Goal: Task Accomplishment & Management: Manage account settings

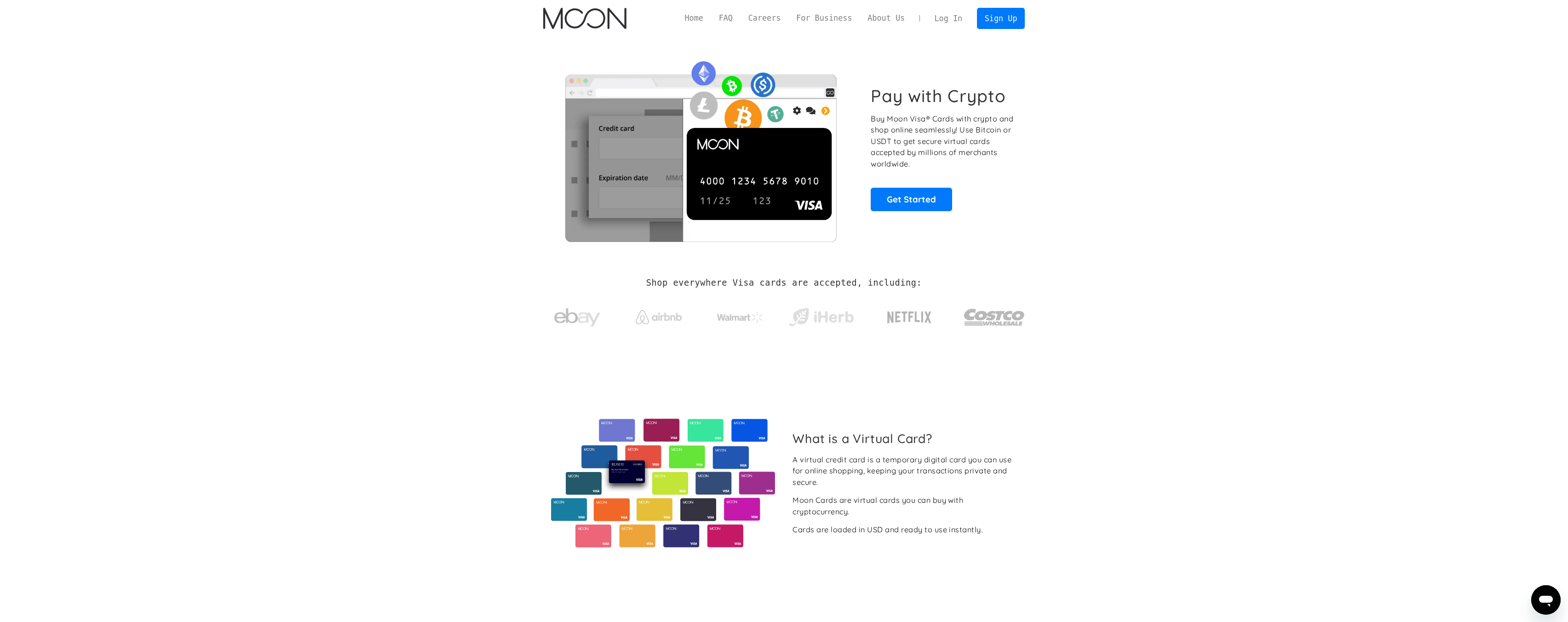
click at [963, 13] on link "Log In" at bounding box center [949, 18] width 43 height 20
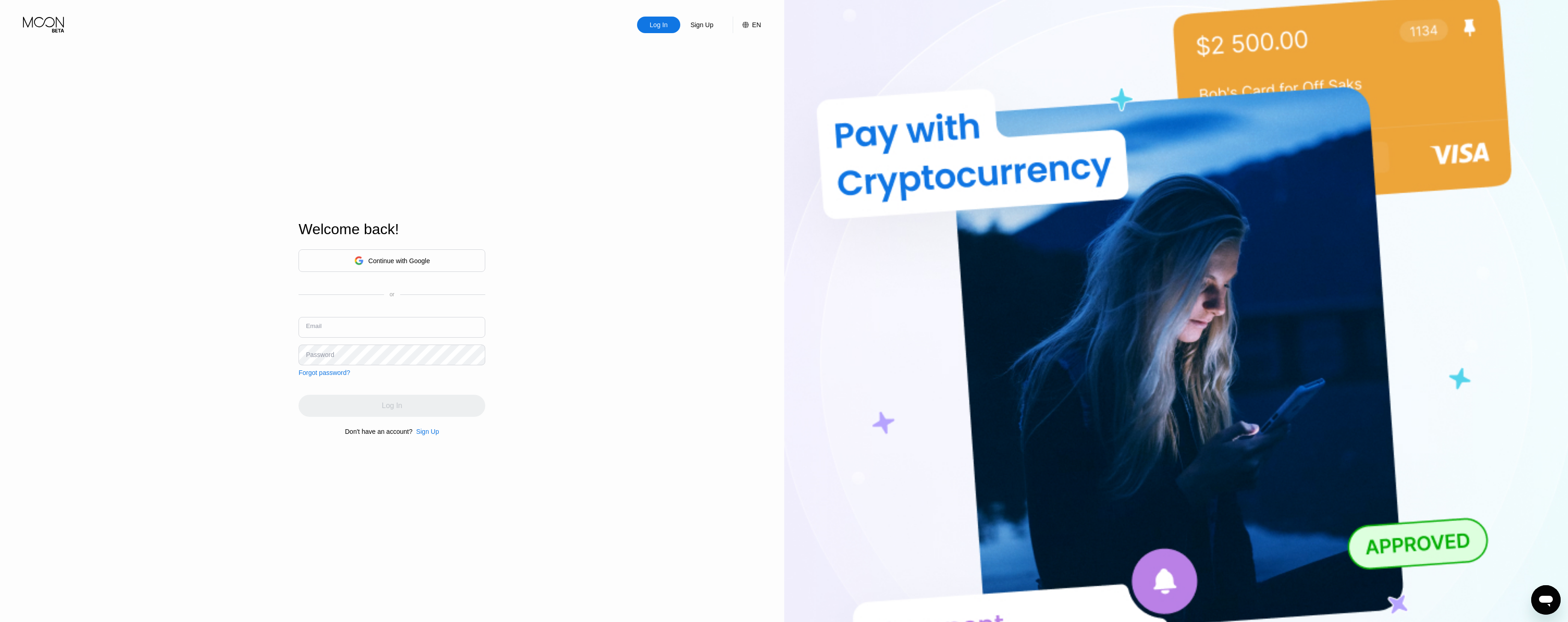
click at [399, 325] on input "text" at bounding box center [392, 327] width 187 height 21
click at [420, 258] on div "Continue with Google" at bounding box center [399, 261] width 62 height 7
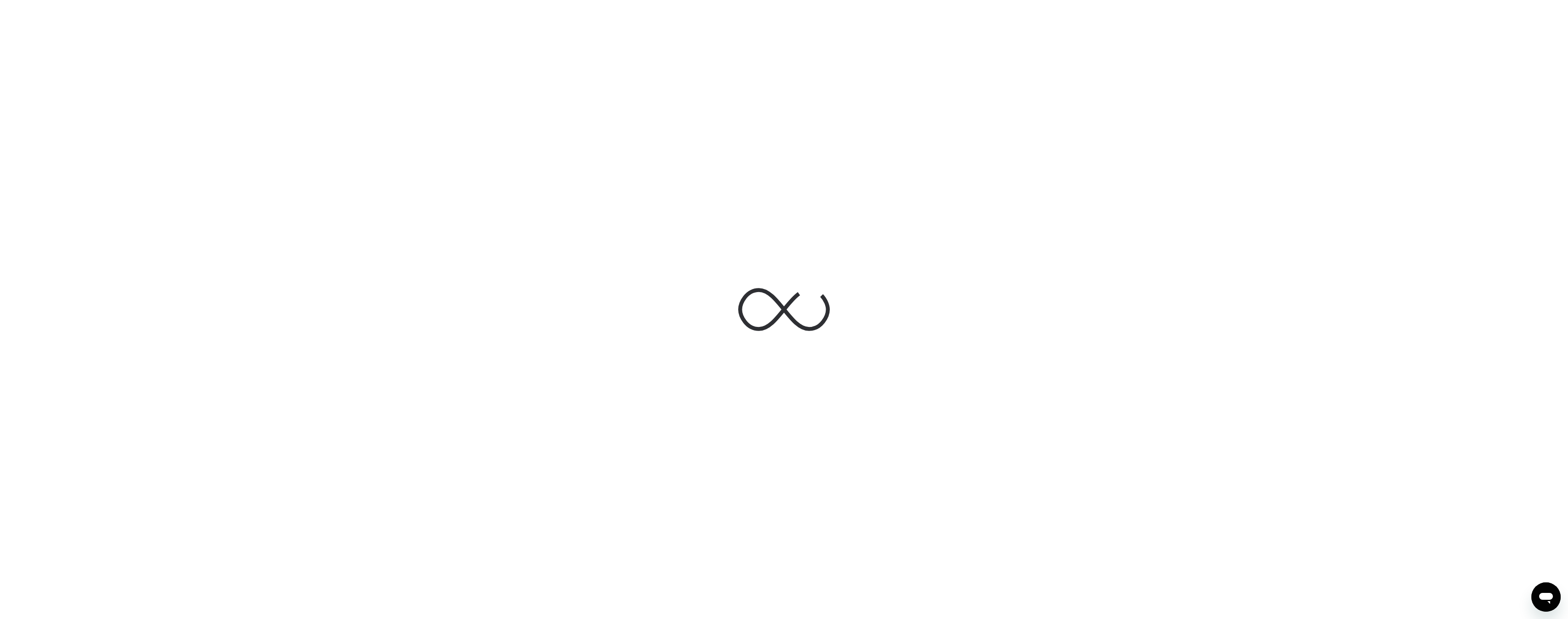
drag, startPoint x: 957, startPoint y: 581, endPoint x: 956, endPoint y: 592, distance: 11.0
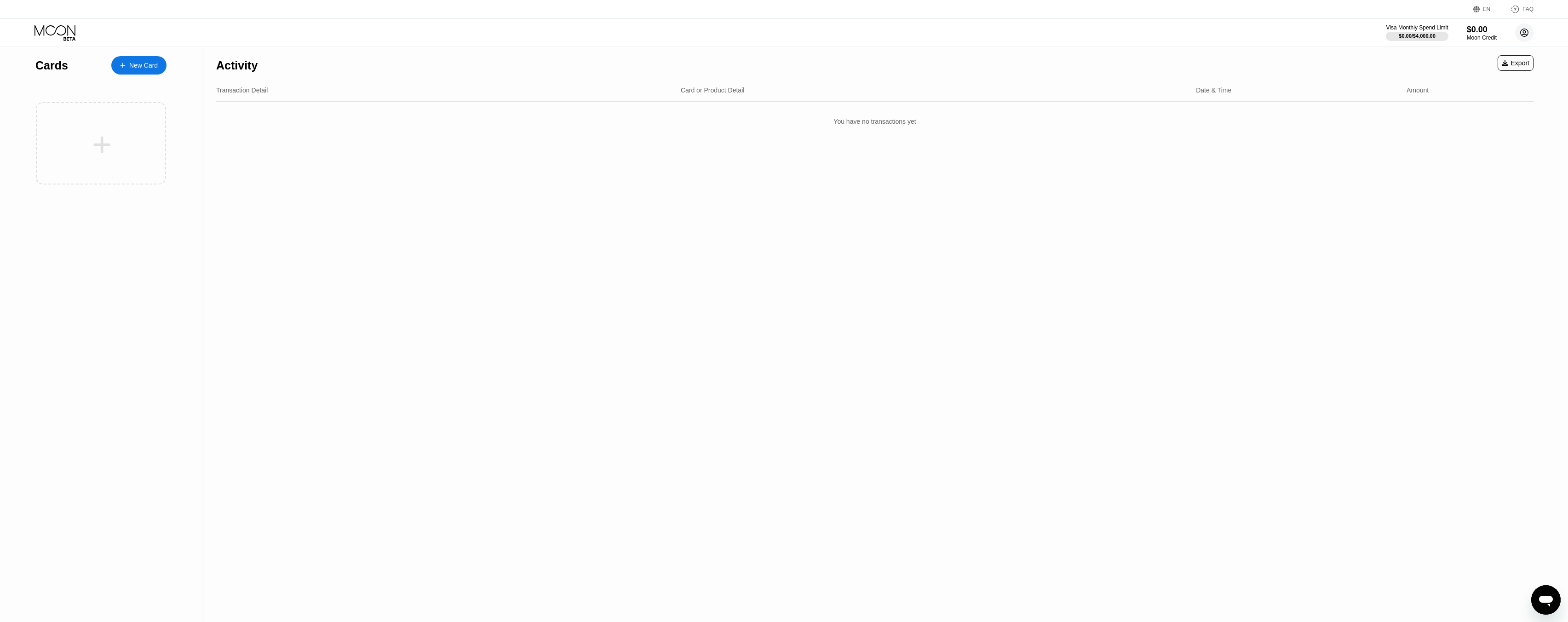
click at [1532, 38] on icon at bounding box center [1524, 32] width 18 height 18
click at [1465, 210] on div "Log out" at bounding box center [1465, 213] width 22 height 7
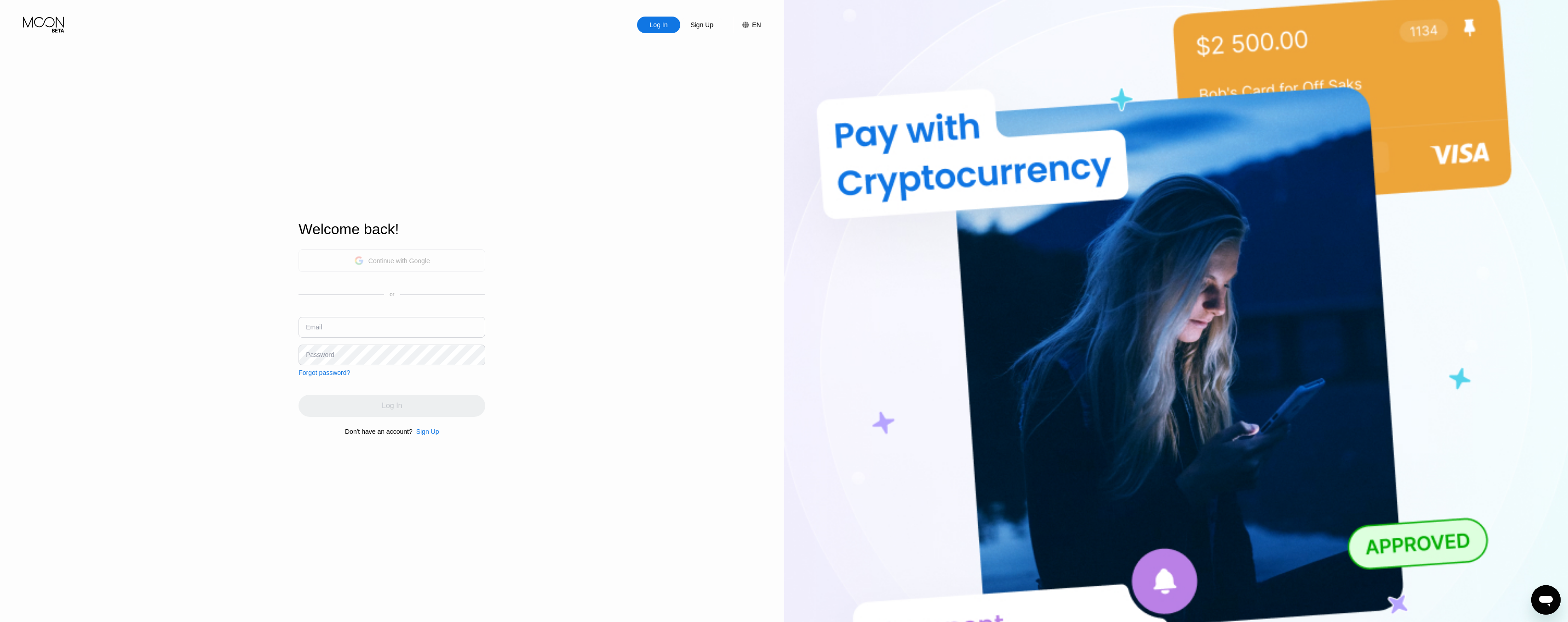
click at [366, 264] on div "Continue with Google" at bounding box center [392, 260] width 76 height 14
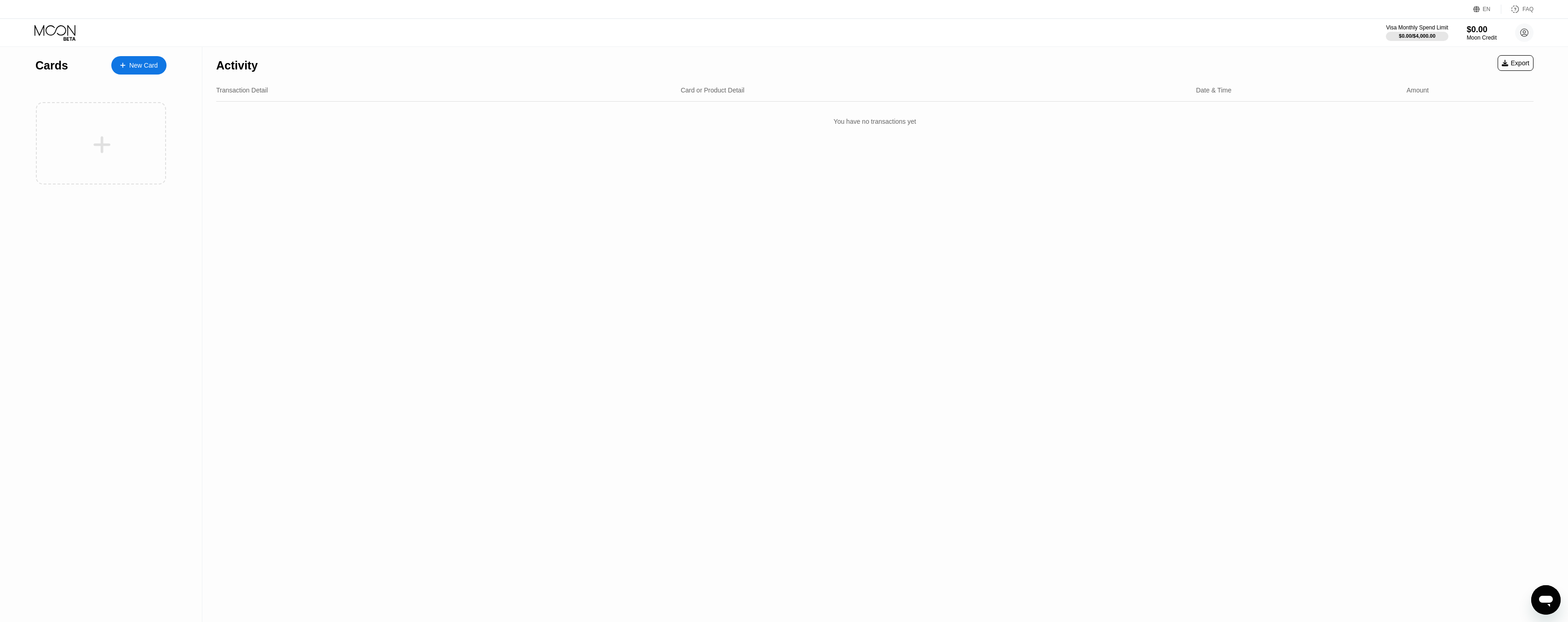
click at [1515, 25] on div "Visa Monthly Spend Limit $0.00 / $4,000.00 $0.00 Moon Credit Black Widow Agency…" at bounding box center [1460, 32] width 148 height 18
click at [1532, 38] on icon at bounding box center [1524, 32] width 18 height 18
click at [1461, 210] on div "Log out" at bounding box center [1465, 213] width 22 height 7
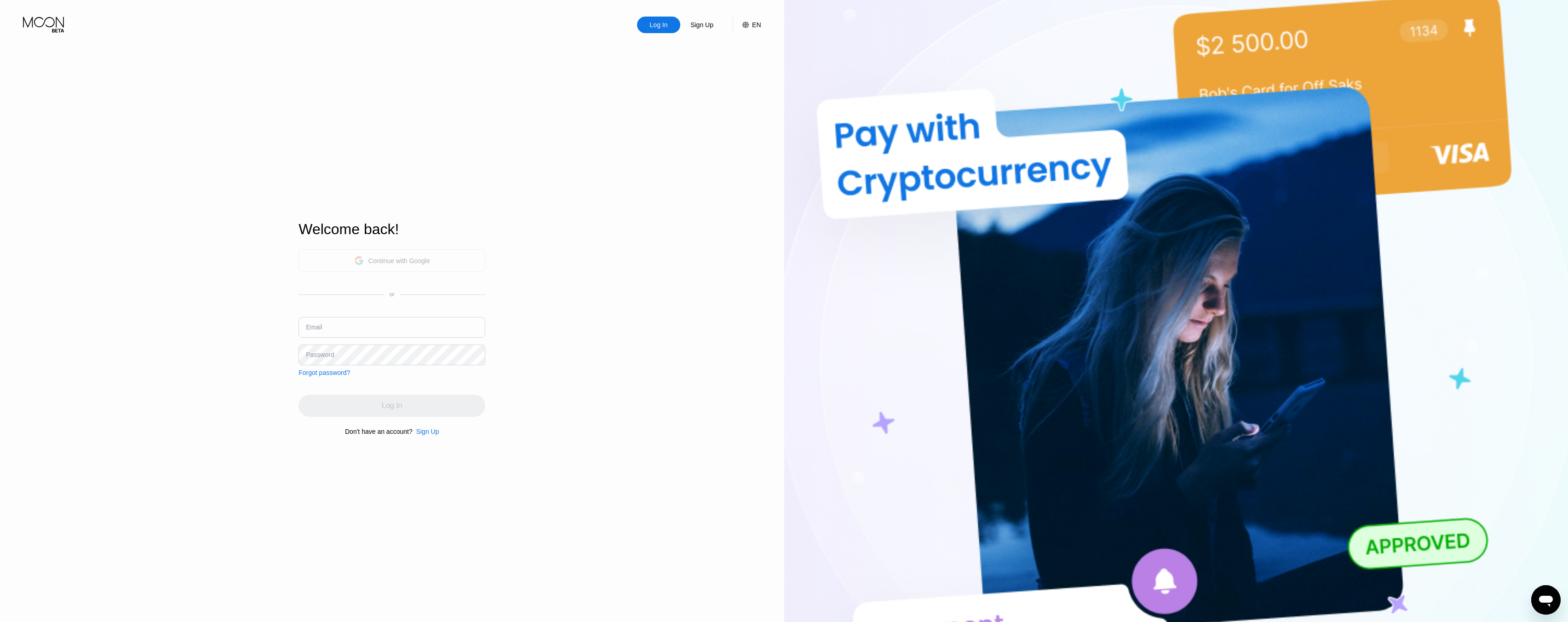
click at [432, 256] on div "Continue with Google" at bounding box center [392, 260] width 187 height 22
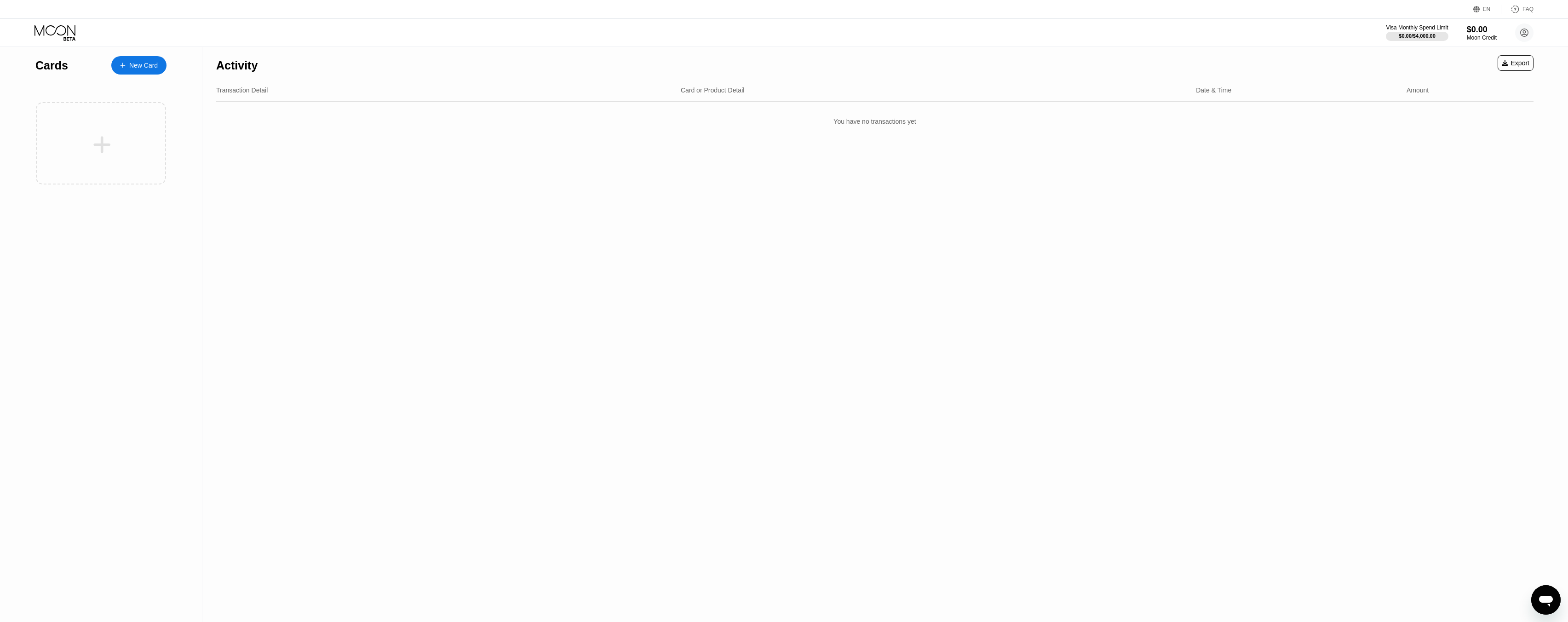
click at [1528, 25] on circle at bounding box center [1524, 32] width 18 height 18
click at [1462, 213] on div "Log out" at bounding box center [1465, 213] width 22 height 7
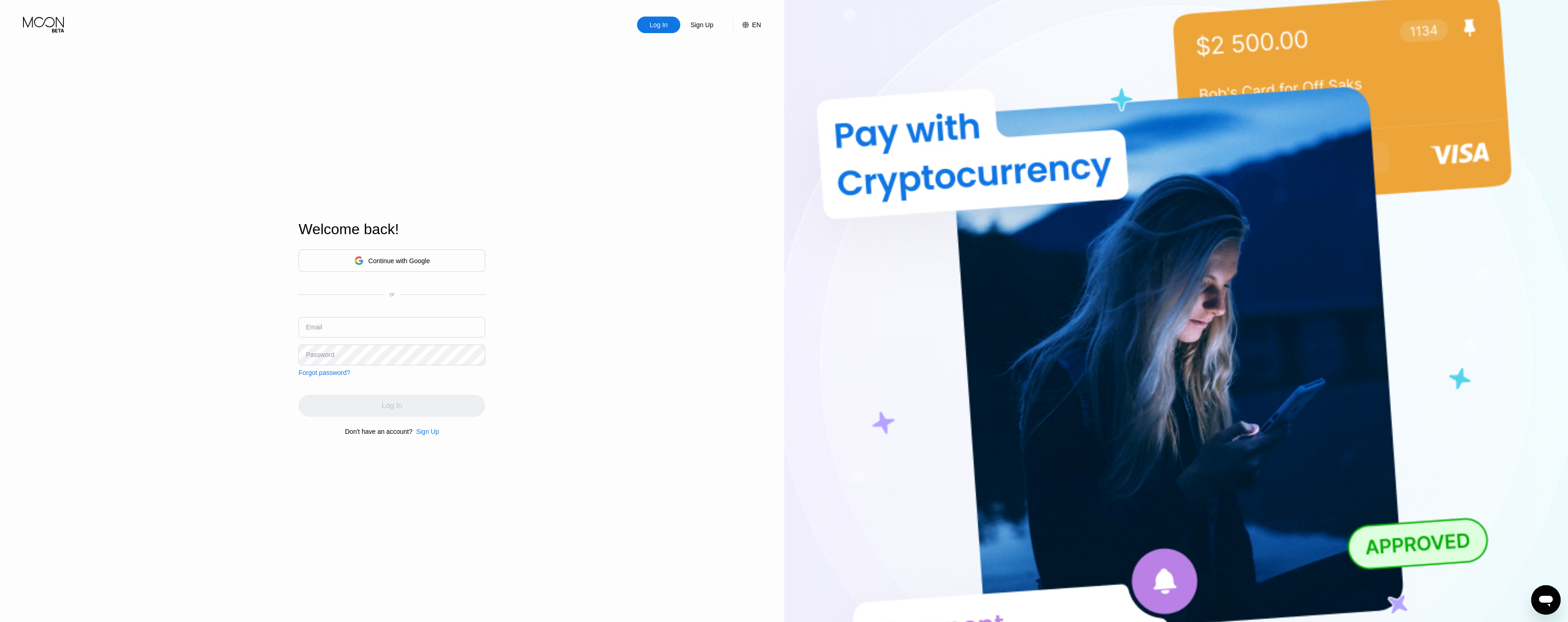
click at [442, 338] on div "Email" at bounding box center [392, 330] width 187 height 27
click at [442, 329] on input "text" at bounding box center [392, 327] width 187 height 21
type input "[EMAIL_ADDRESS][DOMAIN_NAME]"
click at [424, 435] on div "Sign Up" at bounding box center [428, 431] width 23 height 7
click at [433, 431] on div "Sign Up" at bounding box center [428, 431] width 23 height 7
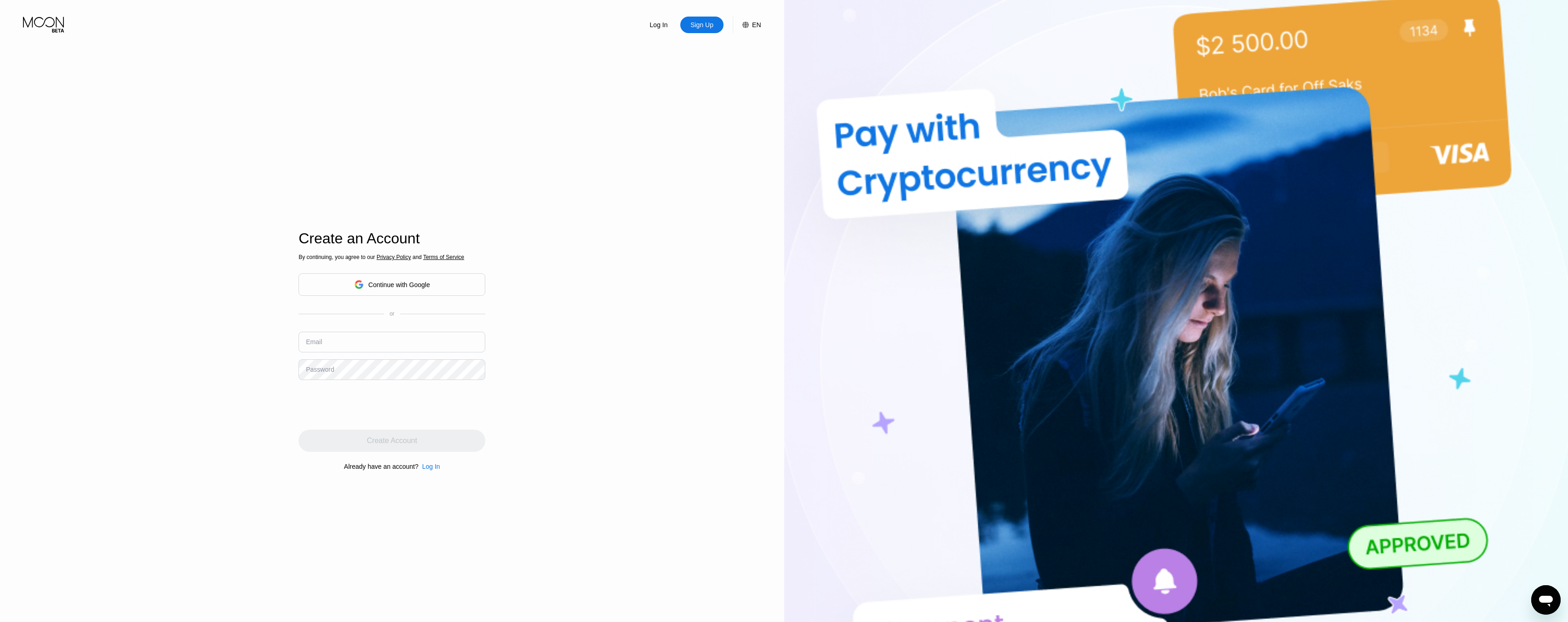
click at [449, 285] on div "Continue with Google" at bounding box center [392, 284] width 187 height 22
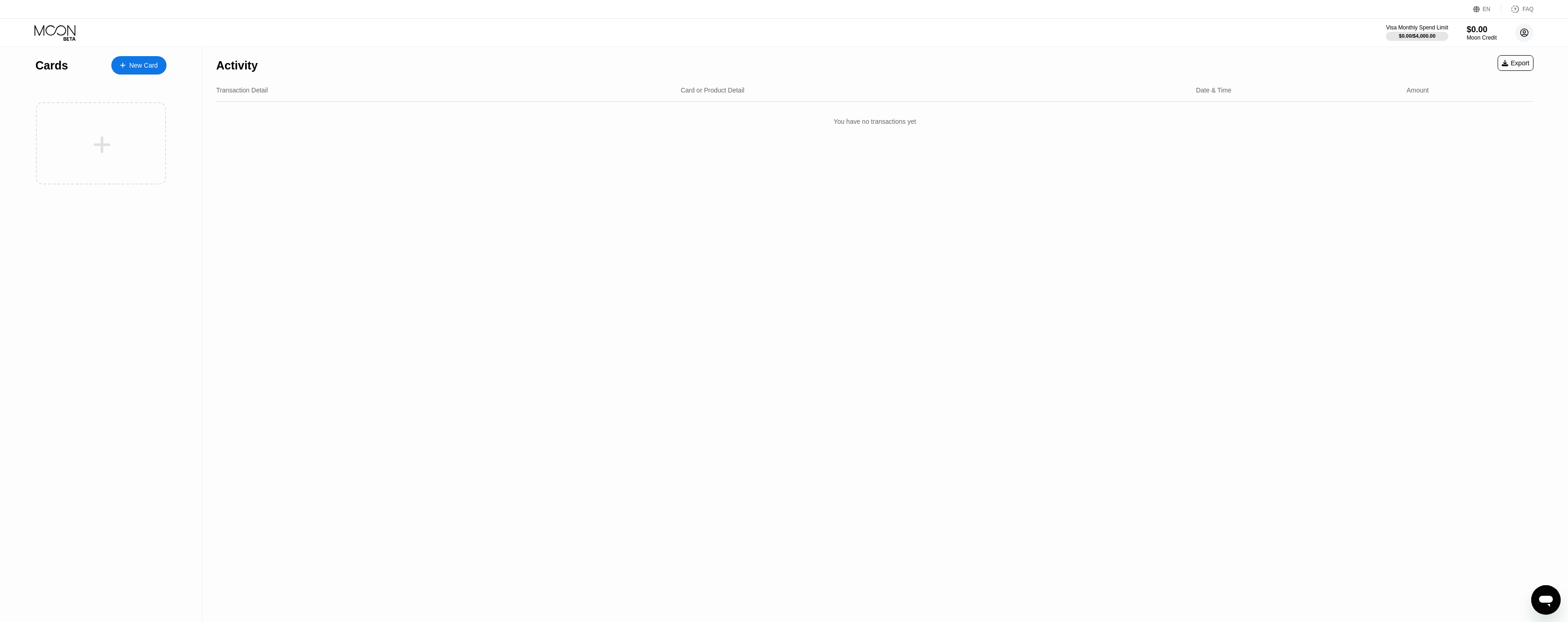
click at [1526, 37] on circle at bounding box center [1524, 32] width 18 height 18
click at [1478, 209] on div "Log out" at bounding box center [1484, 214] width 88 height 10
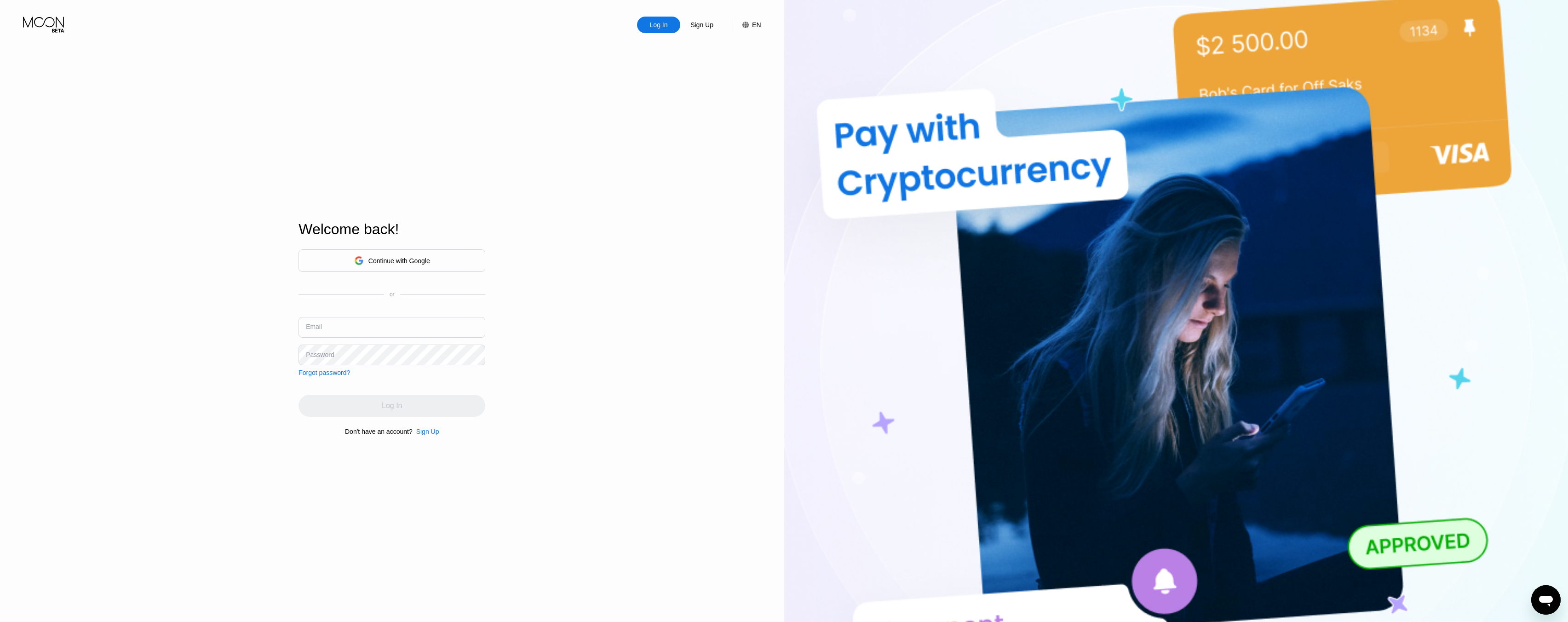
click at [393, 324] on input "text" at bounding box center [392, 327] width 187 height 21
click at [318, 375] on div "Forgot password?" at bounding box center [324, 372] width 51 height 7
click at [317, 376] on div "Forgot password?" at bounding box center [324, 372] width 51 height 7
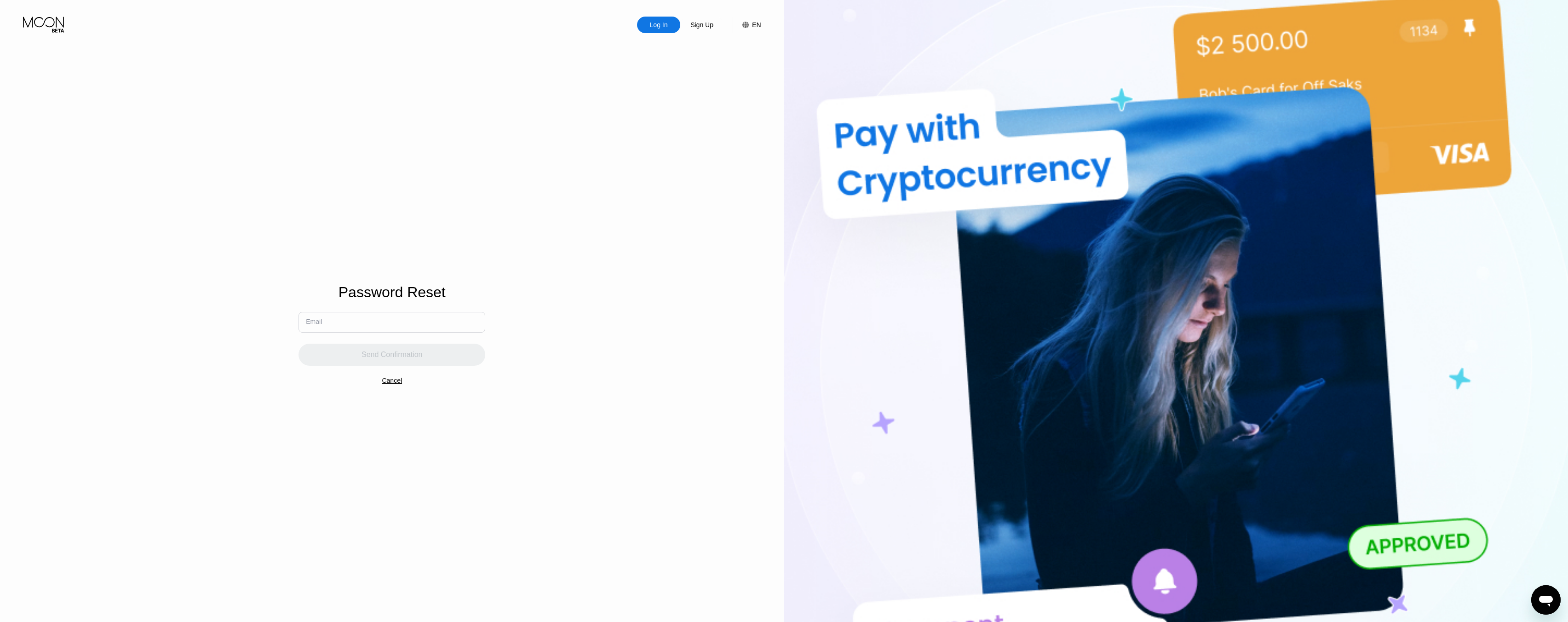
drag, startPoint x: 373, startPoint y: 315, endPoint x: 370, endPoint y: 319, distance: 5.0
click at [373, 316] on input "text" at bounding box center [392, 322] width 187 height 21
type input "[EMAIL_ADDRESS][DOMAIN_NAME]"
click at [405, 359] on div "Send Confirmation" at bounding box center [392, 354] width 61 height 9
click at [423, 285] on input at bounding box center [392, 278] width 187 height 21
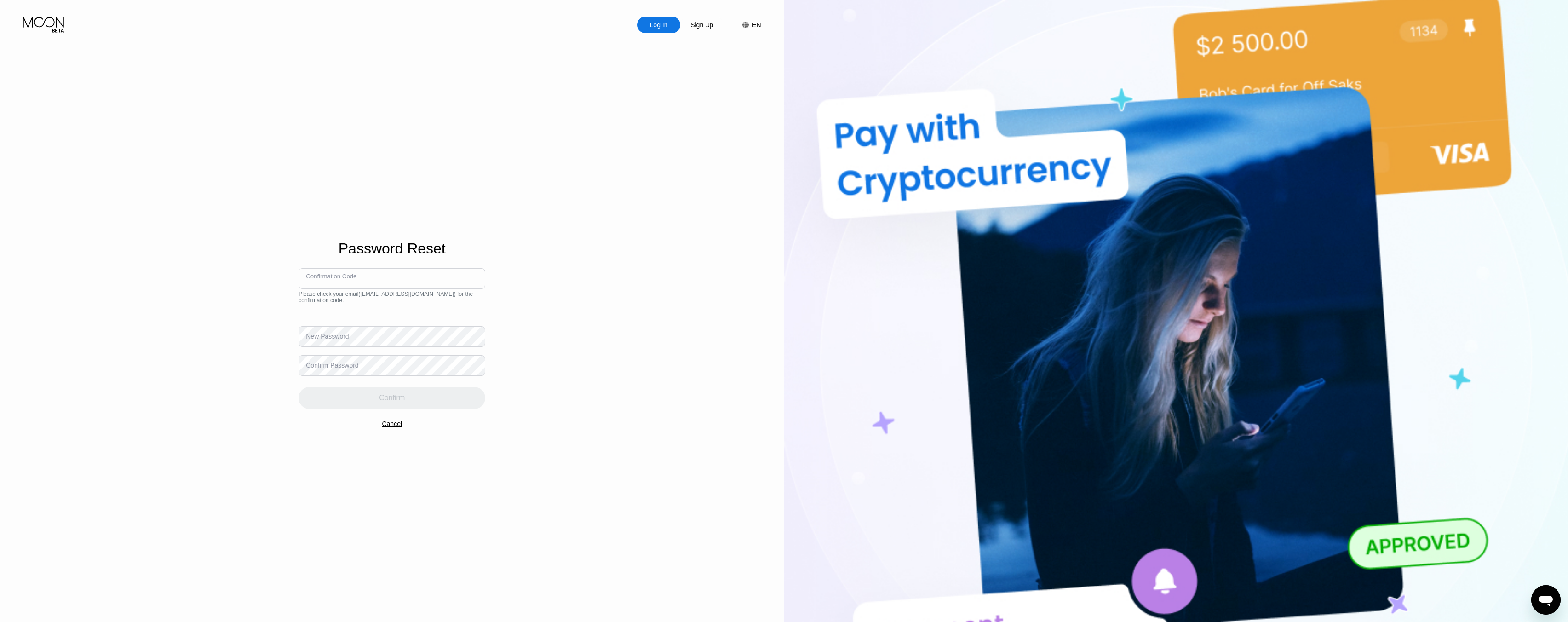
paste input "541187"
type input "541187"
click at [424, 323] on div "Confirmation Code 541187 Please check your email ( admin@whispersandprive.com )…" at bounding box center [392, 338] width 187 height 141
click at [445, 407] on div "Confirm" at bounding box center [392, 398] width 187 height 22
click at [398, 360] on div "Cancel" at bounding box center [392, 356] width 20 height 7
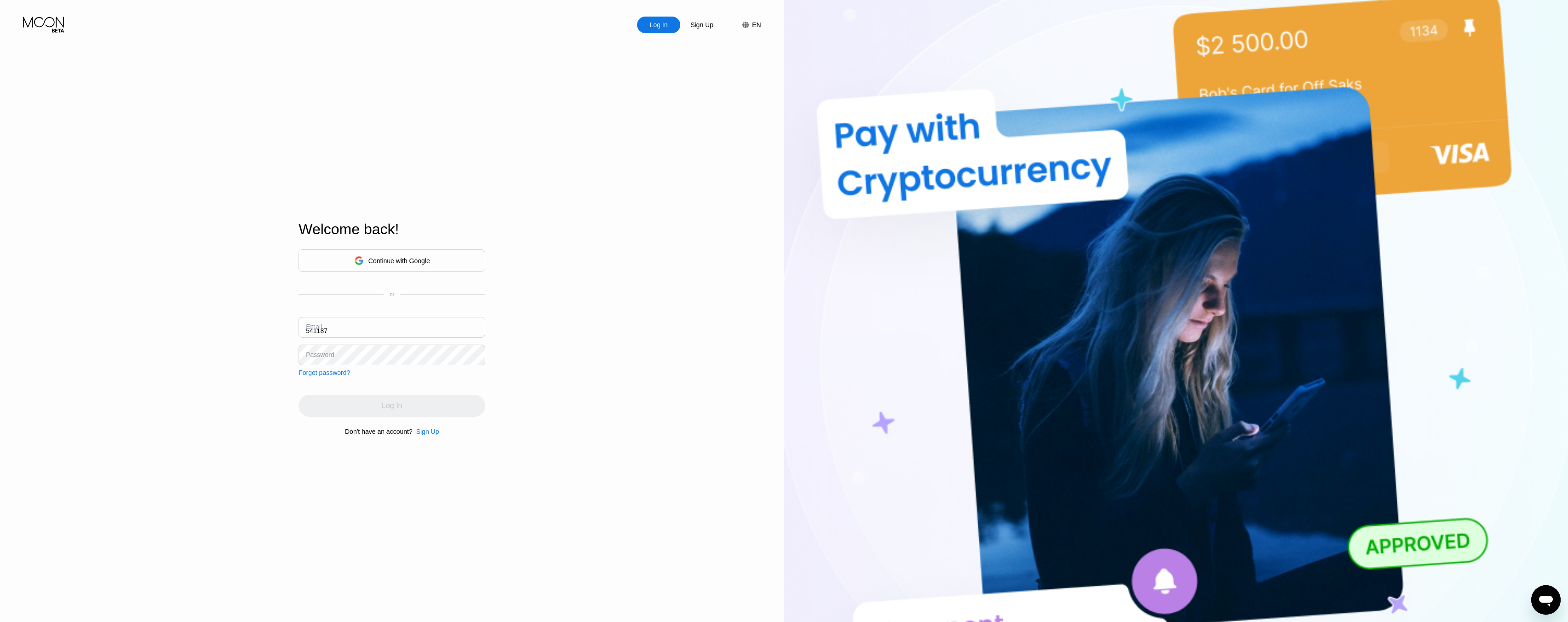
click at [406, 322] on input "541187" at bounding box center [392, 327] width 187 height 21
click at [383, 330] on input "541187" at bounding box center [392, 327] width 187 height 21
type input "5"
type input "w"
type input "[EMAIL_ADDRESS][DOMAIN_NAME]"
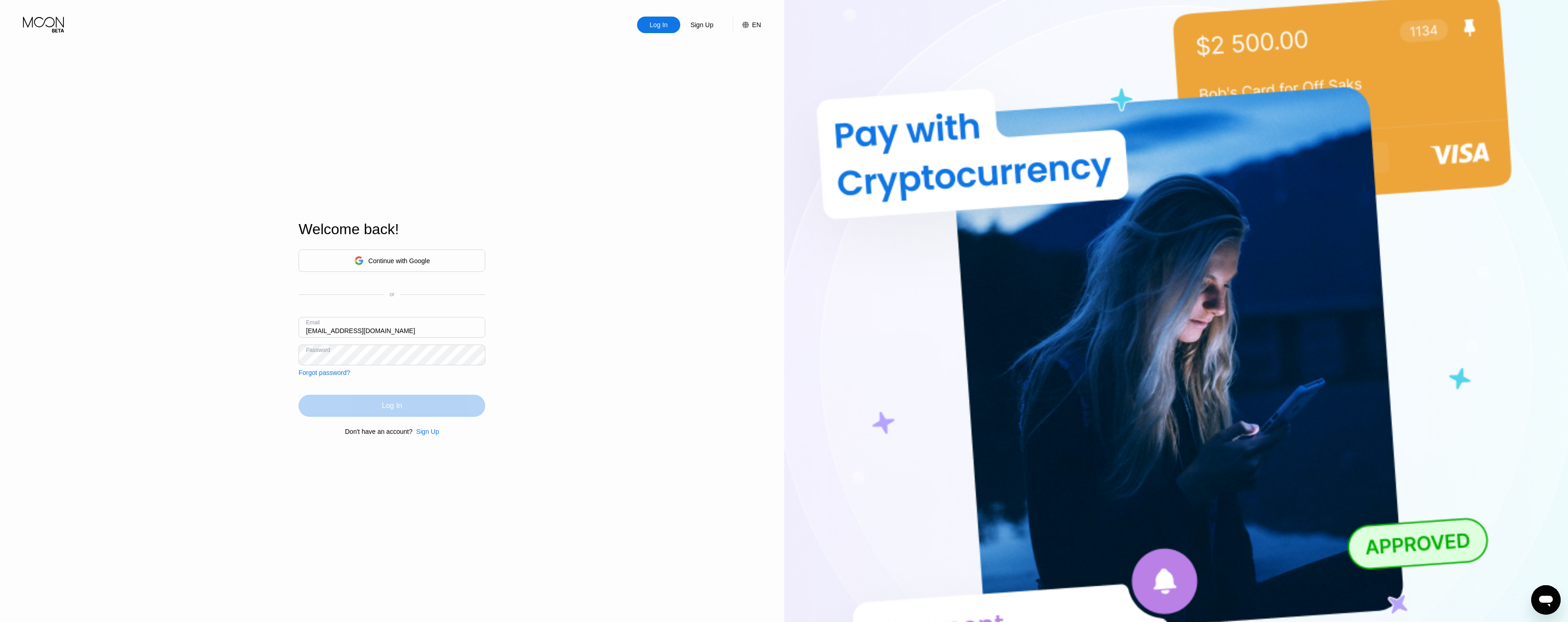
click at [416, 410] on div "Log In" at bounding box center [392, 405] width 187 height 22
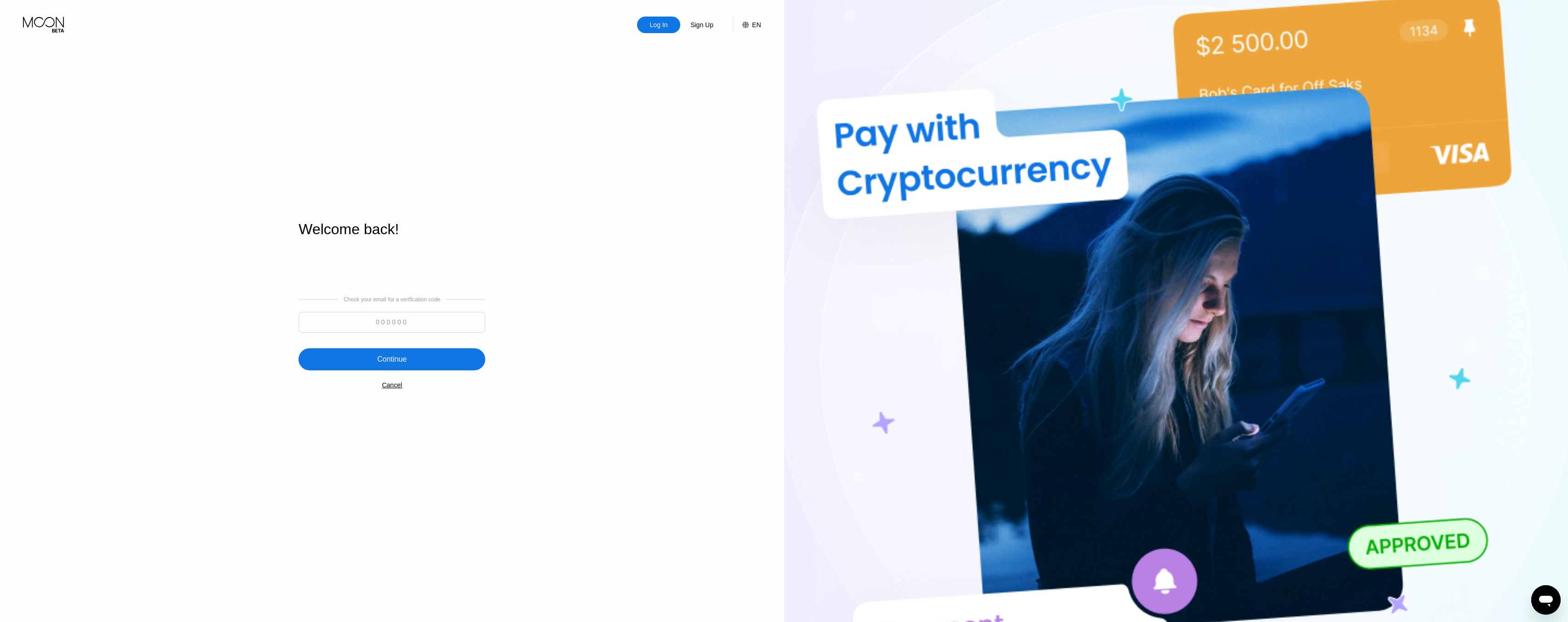
click at [463, 316] on input at bounding box center [392, 322] width 187 height 21
paste input "281185"
type input "281185"
click at [422, 366] on div "Continue" at bounding box center [392, 359] width 187 height 22
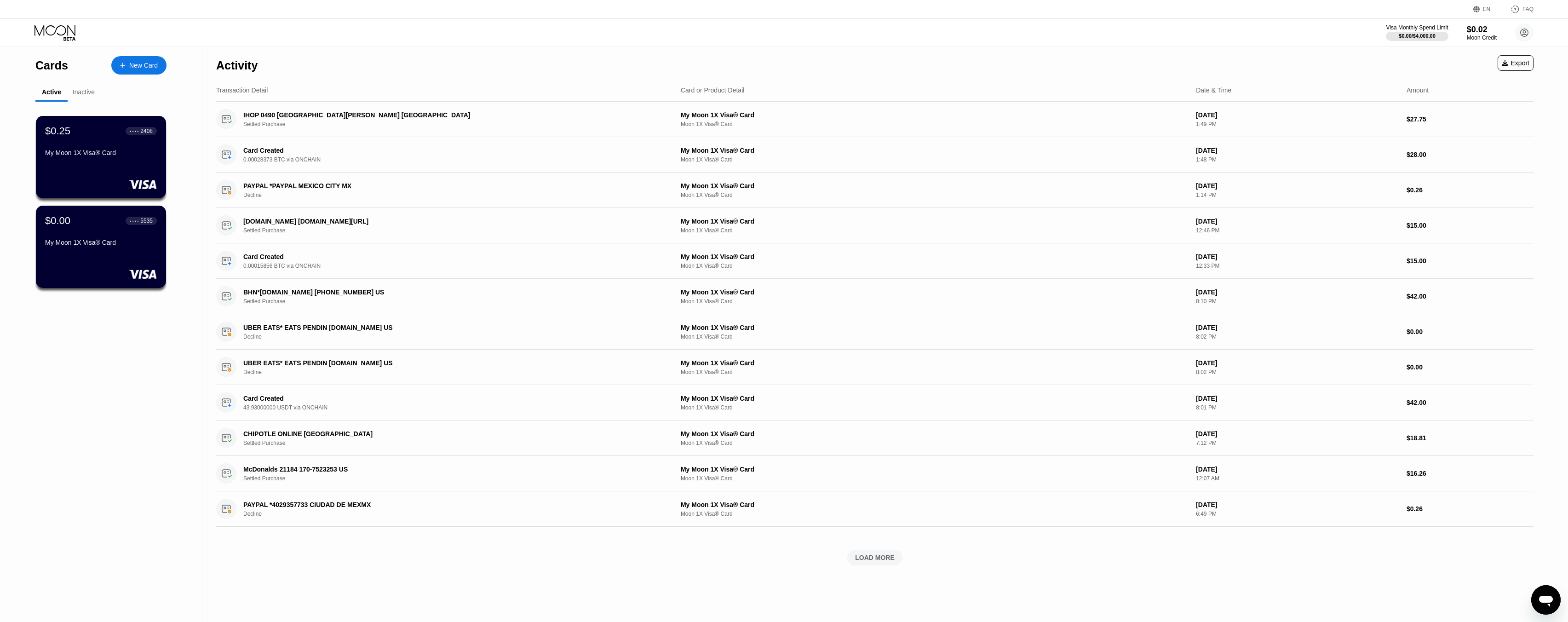
click at [90, 88] on div "Inactive" at bounding box center [84, 93] width 32 height 18
click at [89, 90] on div "Inactive" at bounding box center [84, 92] width 22 height 7
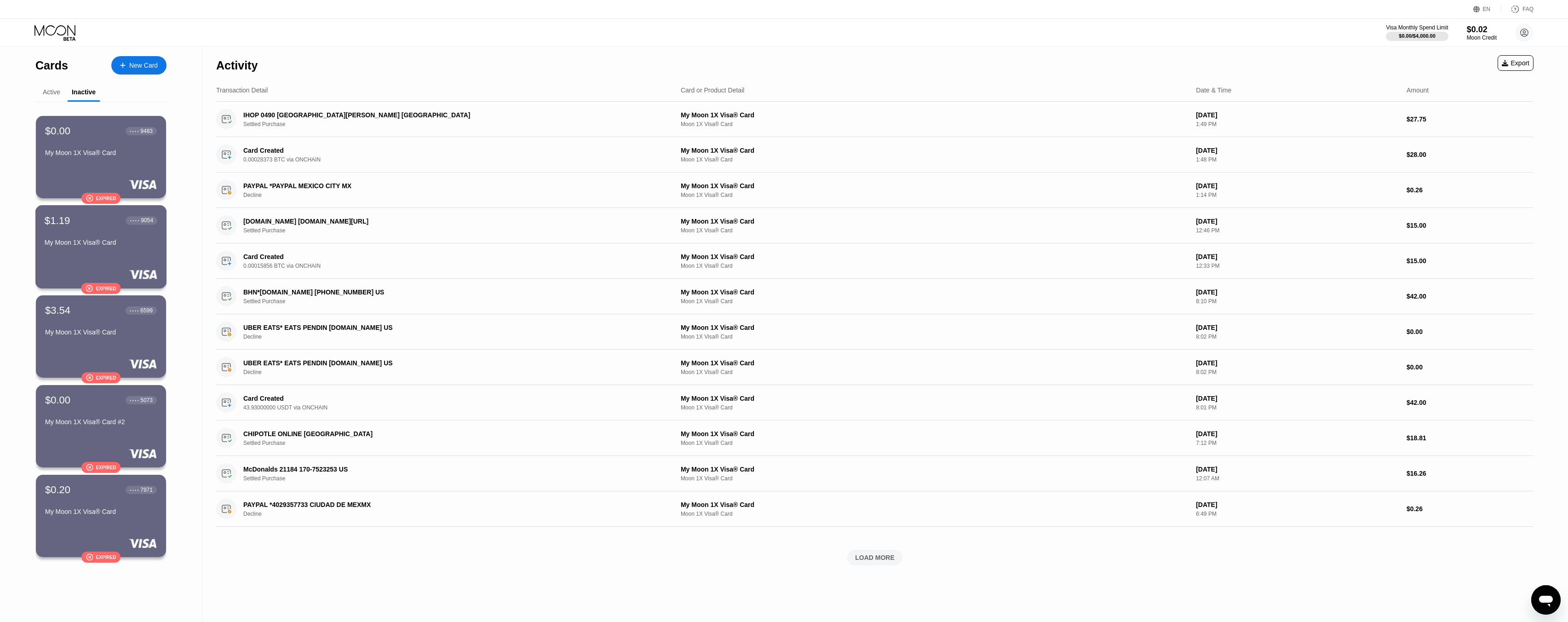
click at [151, 246] on div "My Moon 1X Visa® Card" at bounding box center [101, 242] width 112 height 7
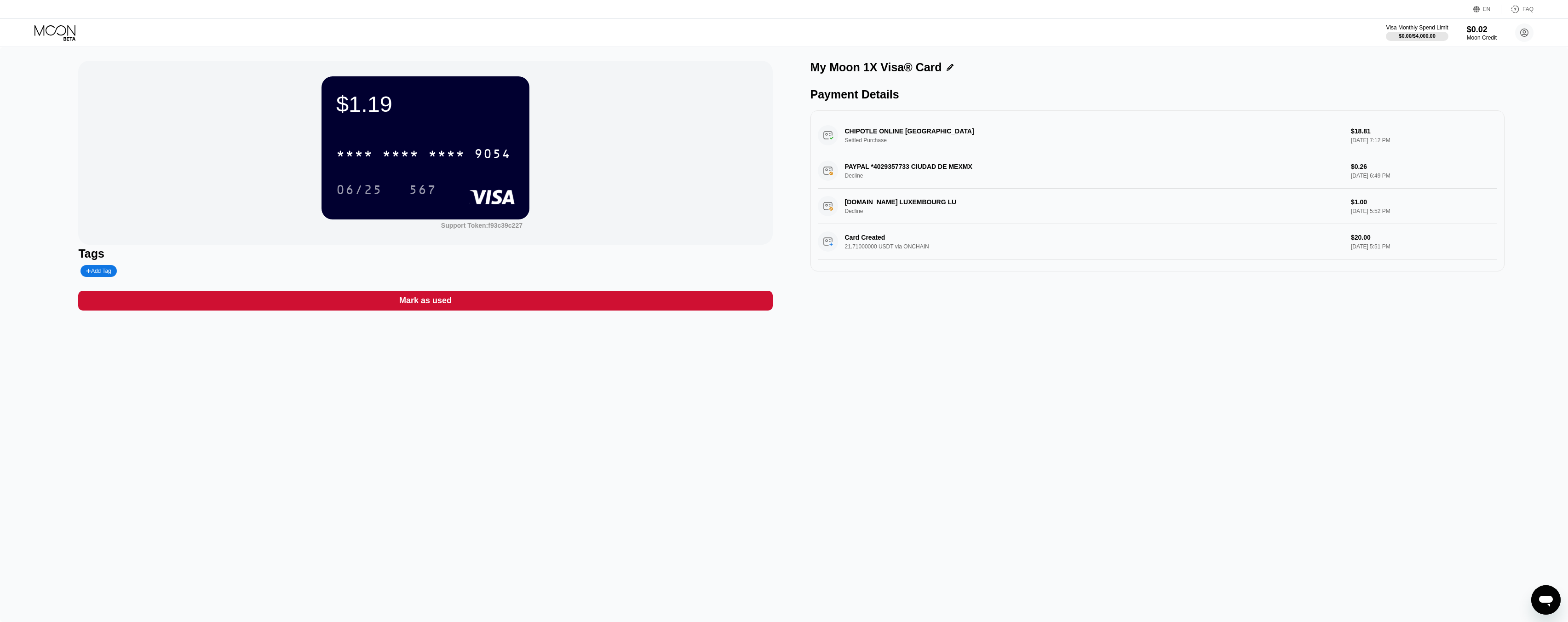
drag, startPoint x: 246, startPoint y: 251, endPoint x: 243, endPoint y: 246, distance: 5.8
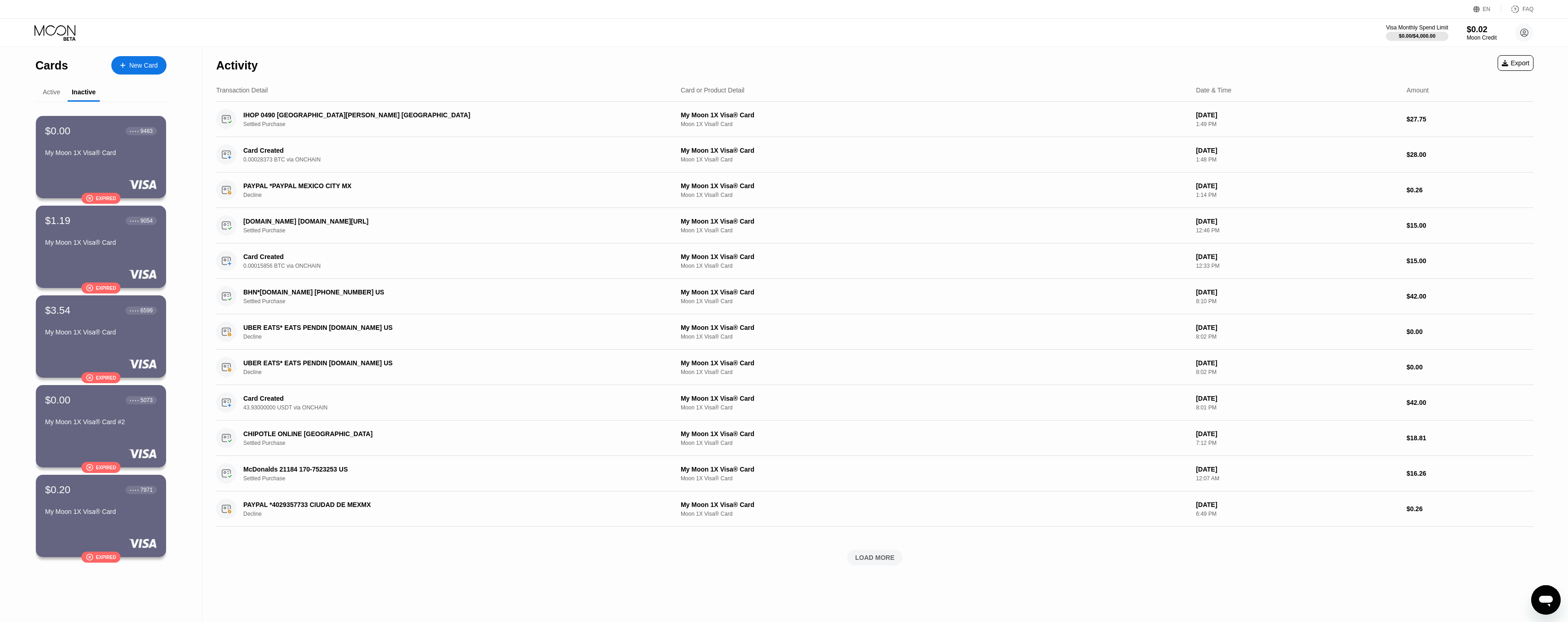
click at [66, 98] on div "Active" at bounding box center [51, 93] width 32 height 18
click at [60, 96] on div "Active" at bounding box center [51, 92] width 17 height 7
